Goal: Task Accomplishment & Management: Manage account settings

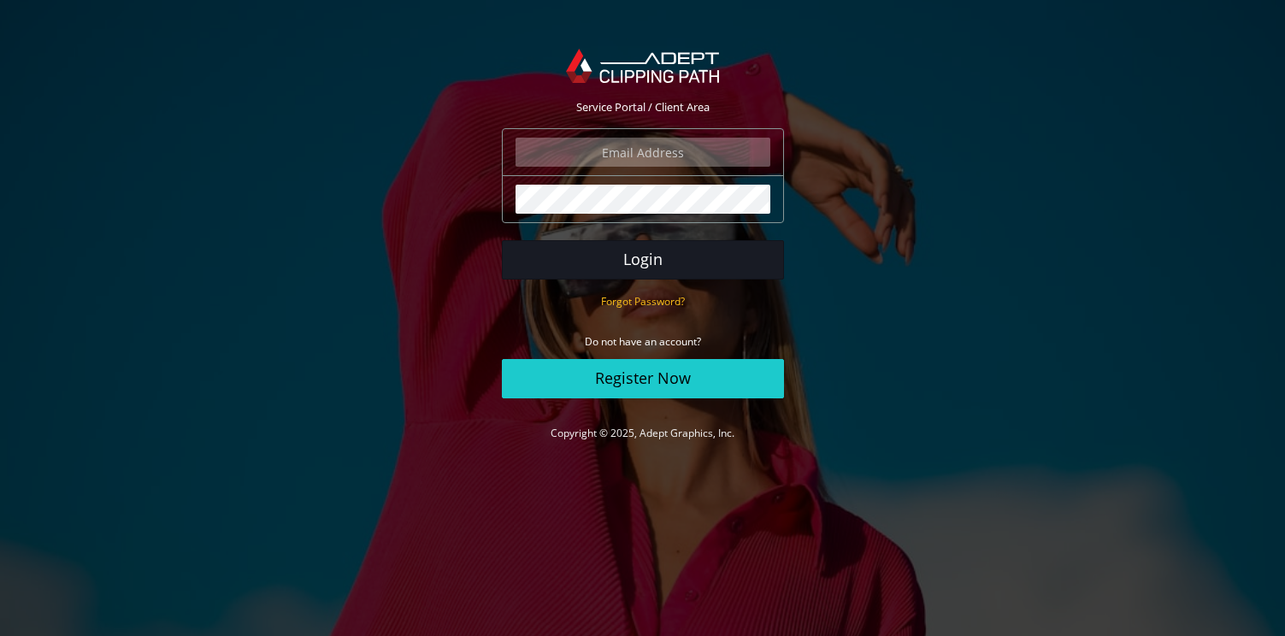
type input "marksommerlund@shoechapter.com"
click at [540, 250] on button "Login" at bounding box center [643, 259] width 282 height 39
